Goal: Find contact information: Find contact information

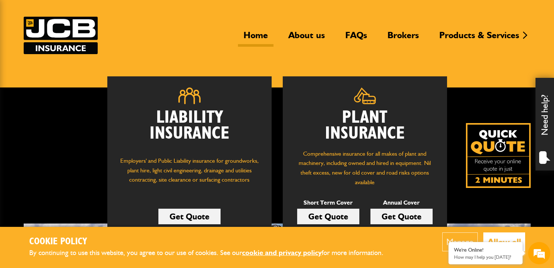
scroll to position [49, 0]
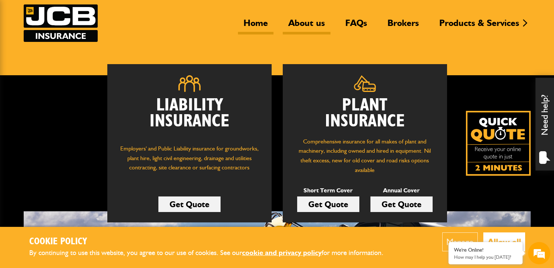
click at [309, 22] on link "About us" at bounding box center [307, 25] width 48 height 17
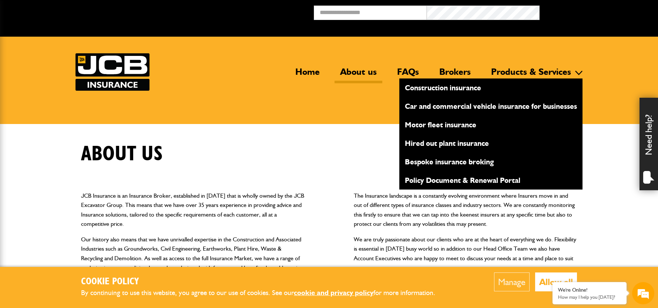
click at [458, 161] on link "Bespoke insurance broking" at bounding box center [490, 161] width 183 height 13
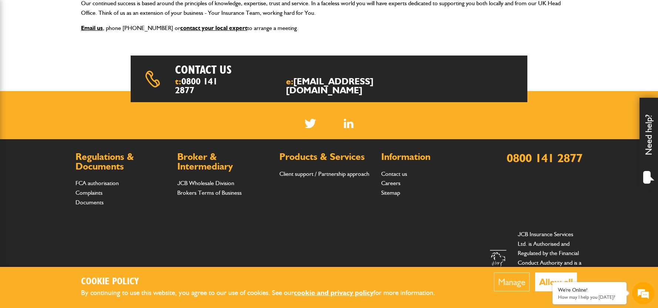
scroll to position [229, 0]
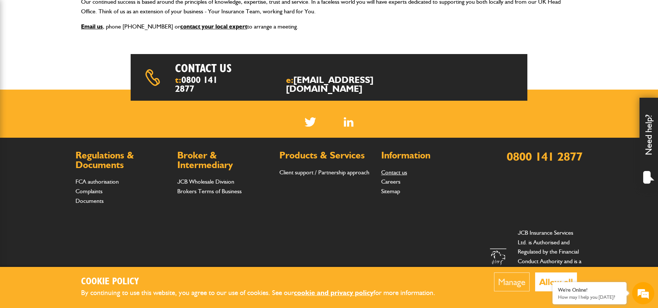
click at [390, 169] on link "Contact us" at bounding box center [394, 172] width 26 height 7
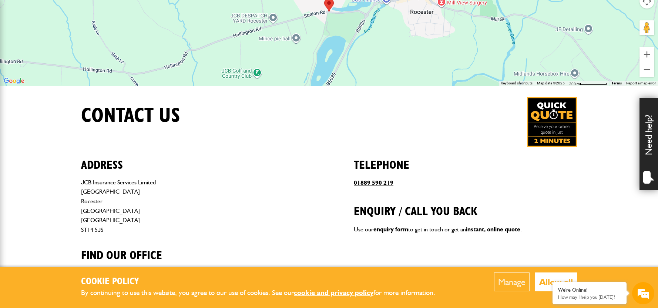
scroll to position [185, 0]
